Goal: Task Accomplishment & Management: Use online tool/utility

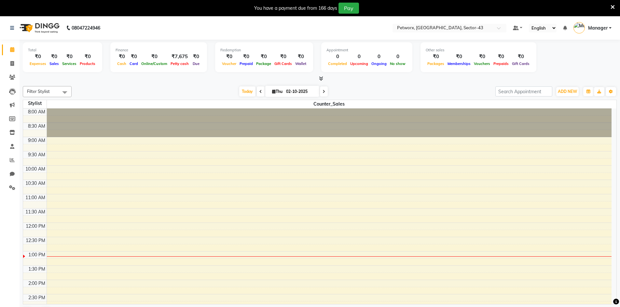
click at [10, 30] on div "08047224946" at bounding box center [55, 28] width 100 height 18
click at [14, 29] on link at bounding box center [13, 28] width 7 height 18
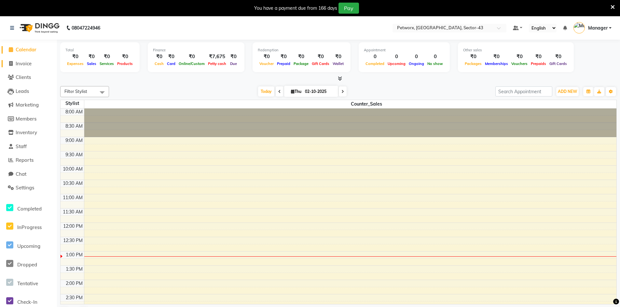
click at [20, 66] on span "Invoice" at bounding box center [24, 64] width 16 height 6
select select "8169"
select select "service"
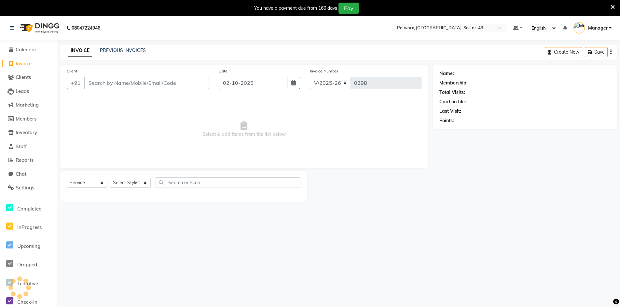
click at [142, 82] on input "Client" at bounding box center [146, 83] width 125 height 12
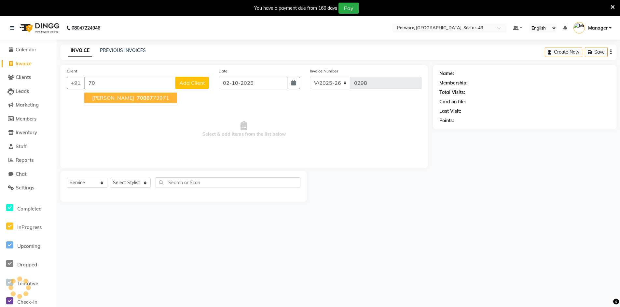
type input "7"
